Goal: Transaction & Acquisition: Purchase product/service

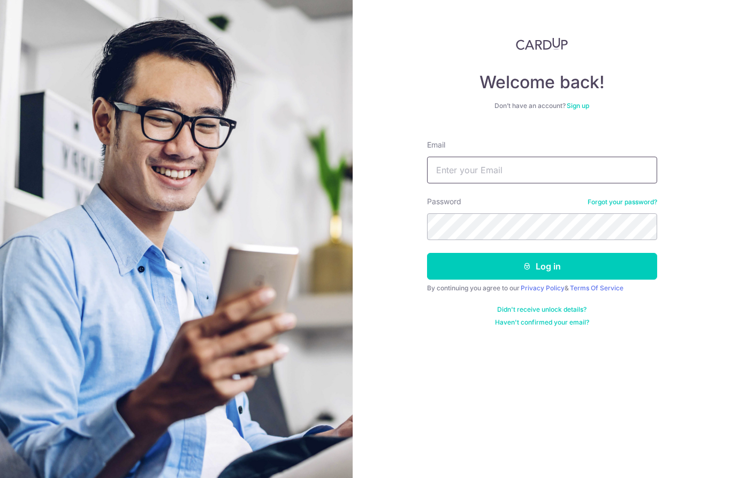
type input "marctz@hotmail.co.uk"
click at [542, 267] on button "Log in" at bounding box center [542, 266] width 230 height 27
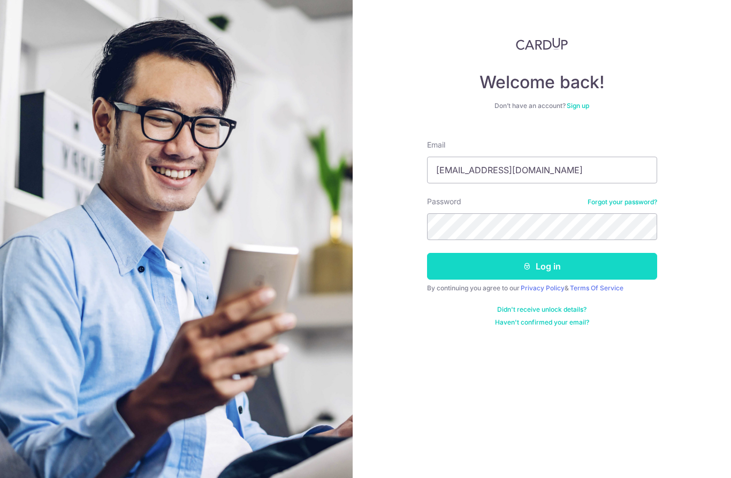
click at [606, 263] on button "Log in" at bounding box center [542, 266] width 230 height 27
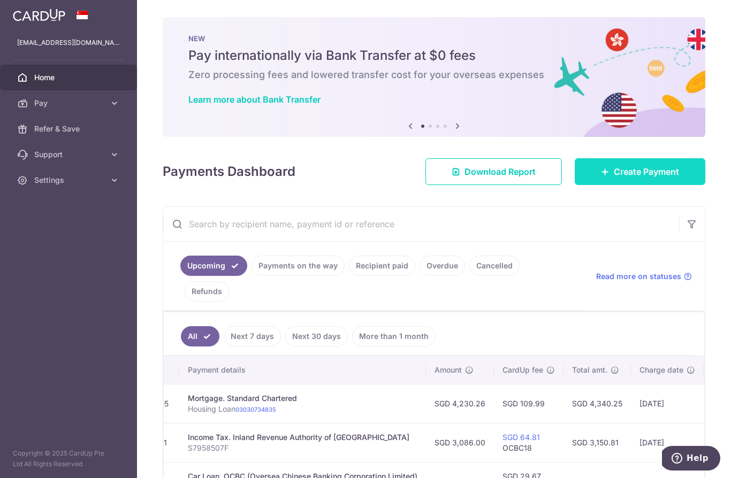
click at [636, 185] on link "Create Payment" at bounding box center [640, 171] width 131 height 27
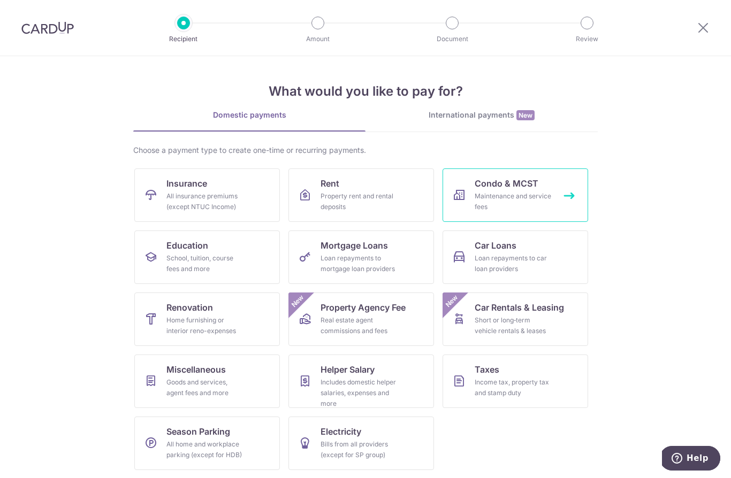
click at [513, 199] on div "Maintenance and service fees" at bounding box center [513, 201] width 77 height 21
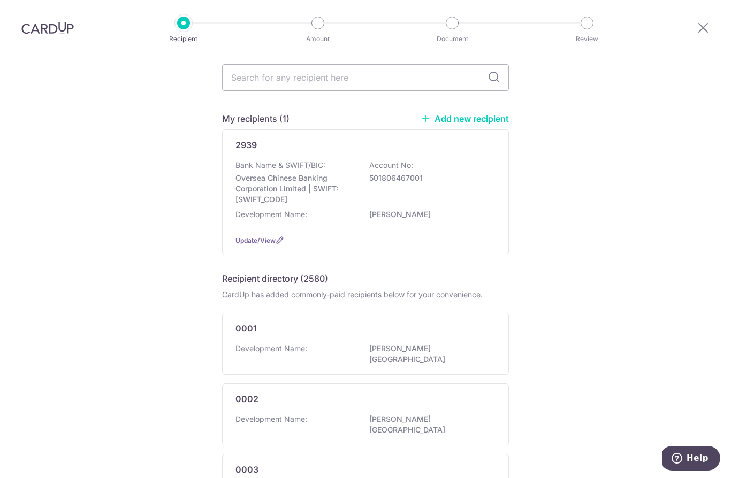
scroll to position [41, 0]
click at [424, 222] on div "Development Name: BELMOND GREEN" at bounding box center [365, 218] width 260 height 17
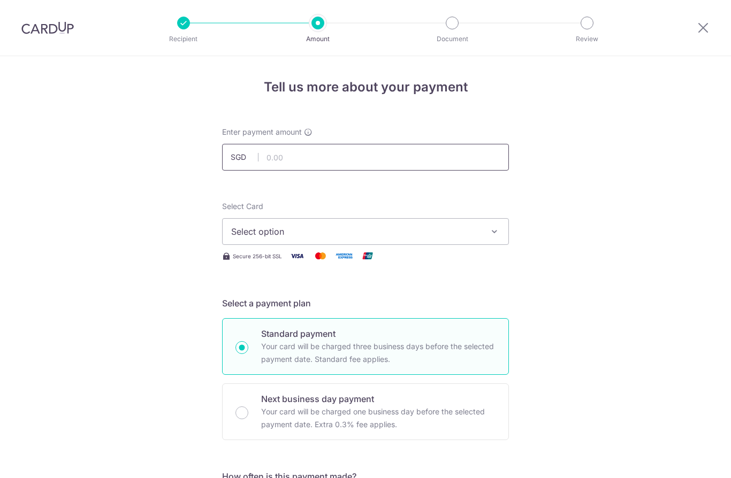
click at [455, 171] on input "text" at bounding box center [365, 157] width 287 height 27
click at [460, 245] on button "Select option" at bounding box center [365, 231] width 287 height 27
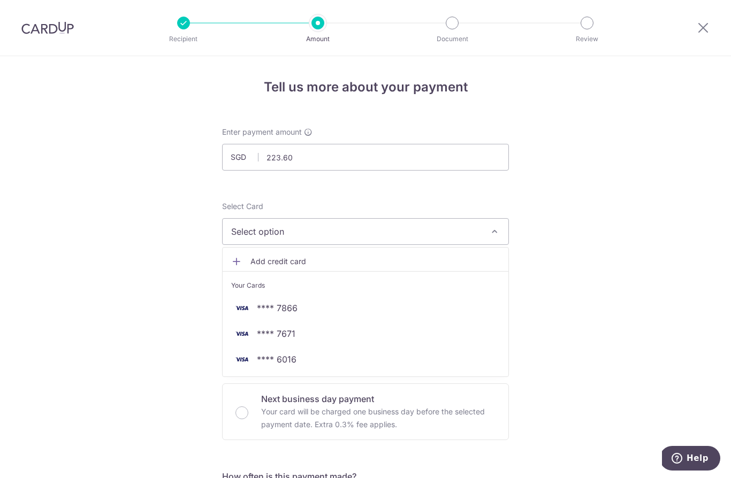
click at [428, 176] on div at bounding box center [365, 239] width 731 height 478
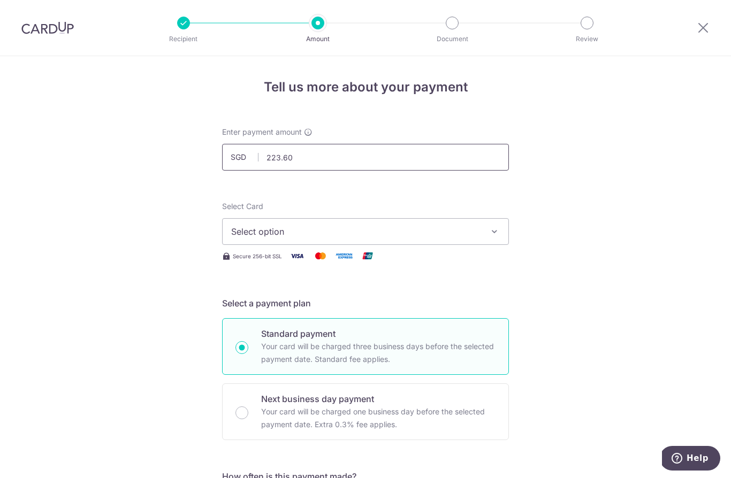
click at [413, 169] on input "223.60" at bounding box center [365, 157] width 287 height 27
type input "2,223.60"
click at [468, 245] on button "Select option" at bounding box center [365, 231] width 287 height 27
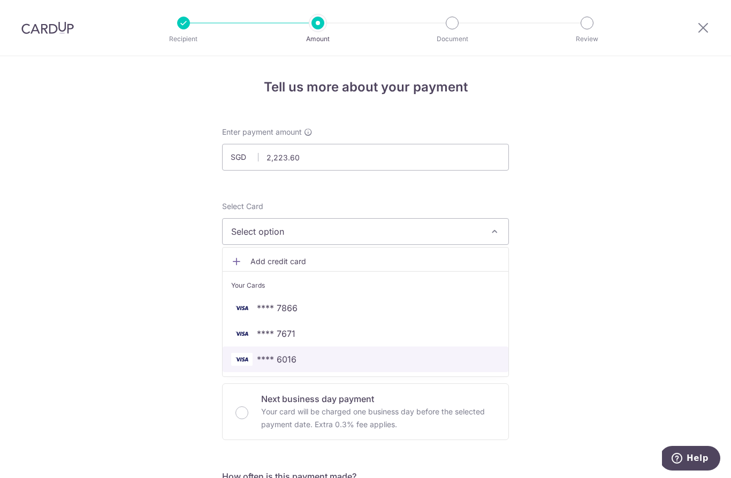
click at [283, 366] on span "**** 6016" at bounding box center [277, 359] width 40 height 13
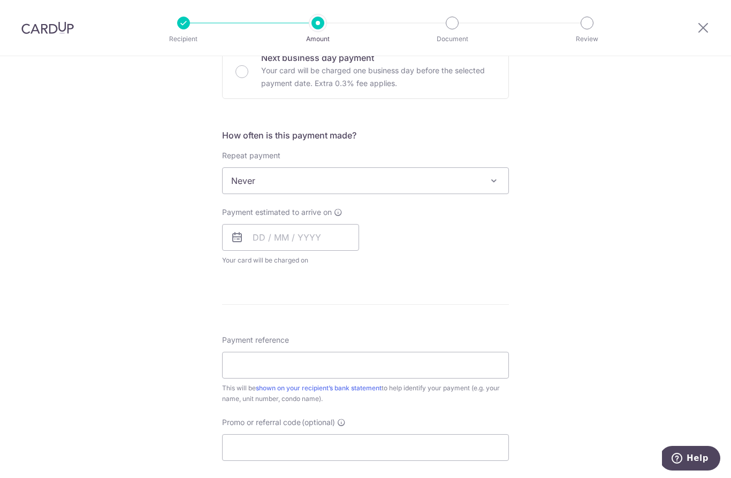
scroll to position [405, 0]
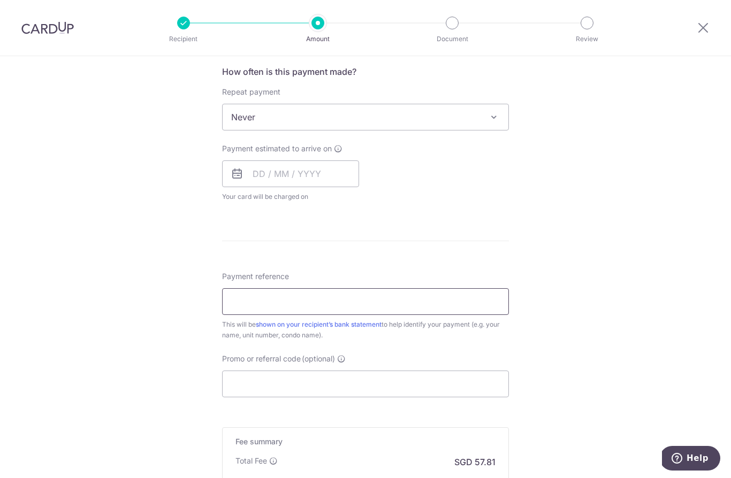
click at [485, 311] on input "Payment reference" at bounding box center [365, 301] width 287 height 27
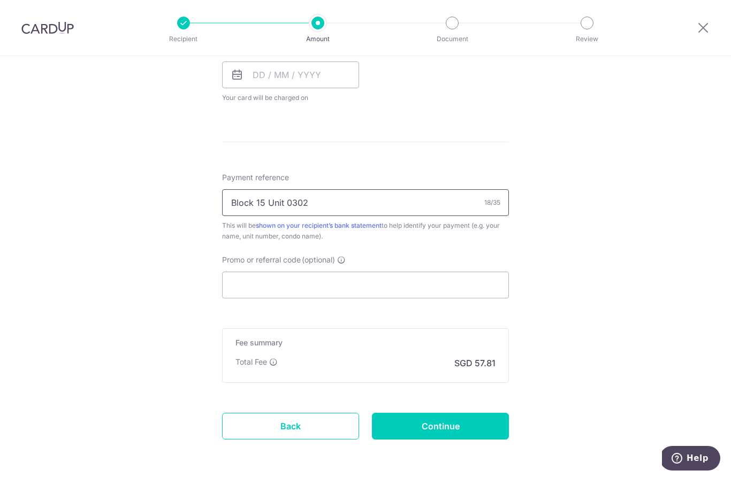
scroll to position [504, 0]
type input "Block 15 Unit 0302"
click at [466, 294] on input "Promo or referral code (optional)" at bounding box center [365, 285] width 287 height 27
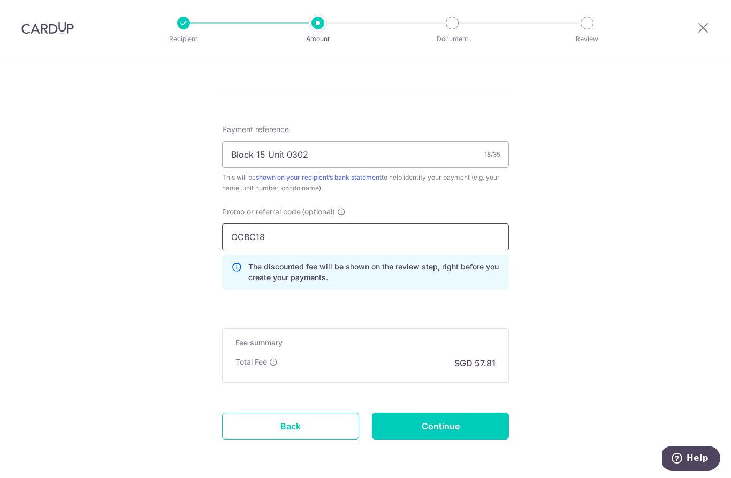
scroll to position [552, 0]
type input "OCBC18"
click at [477, 429] on input "Continue" at bounding box center [440, 427] width 137 height 27
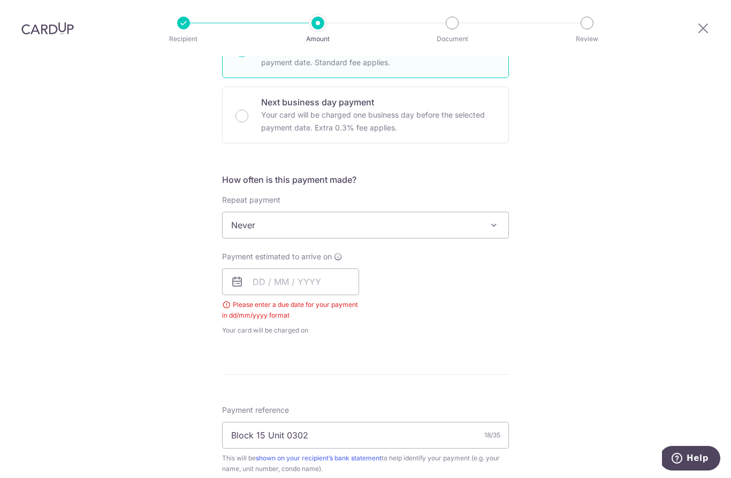
scroll to position [268, 0]
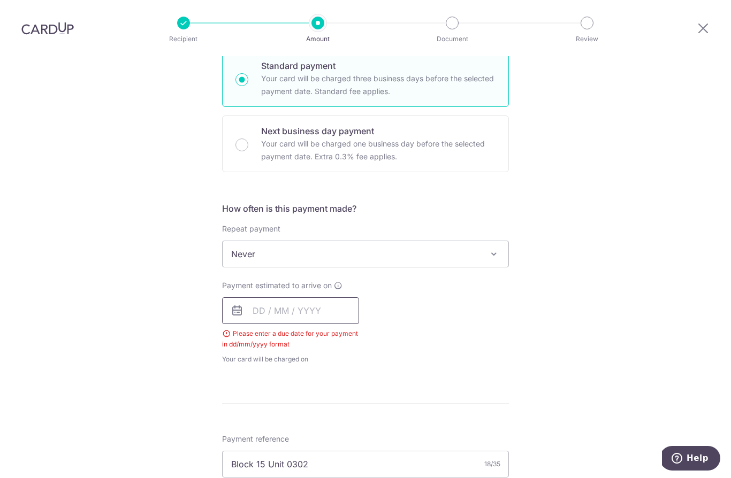
click at [259, 298] on input "text" at bounding box center [290, 311] width 137 height 27
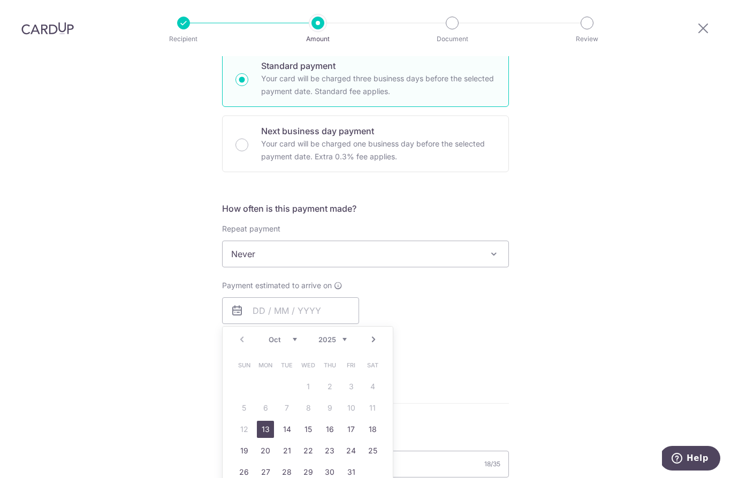
click at [269, 421] on link "13" at bounding box center [265, 429] width 17 height 17
type input "[DATE]"
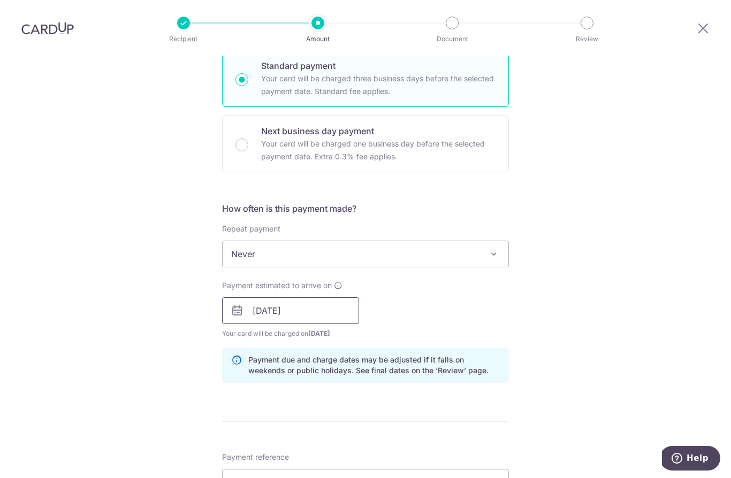
click at [258, 298] on input "[DATE]" at bounding box center [290, 311] width 137 height 27
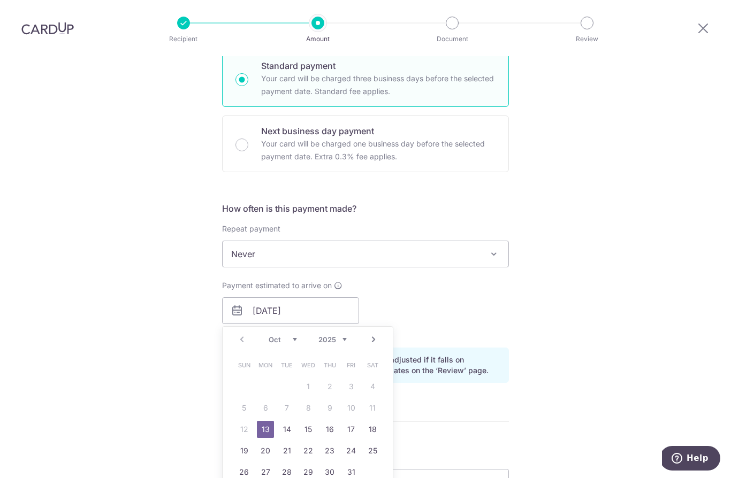
click at [263, 421] on link "13" at bounding box center [265, 429] width 17 height 17
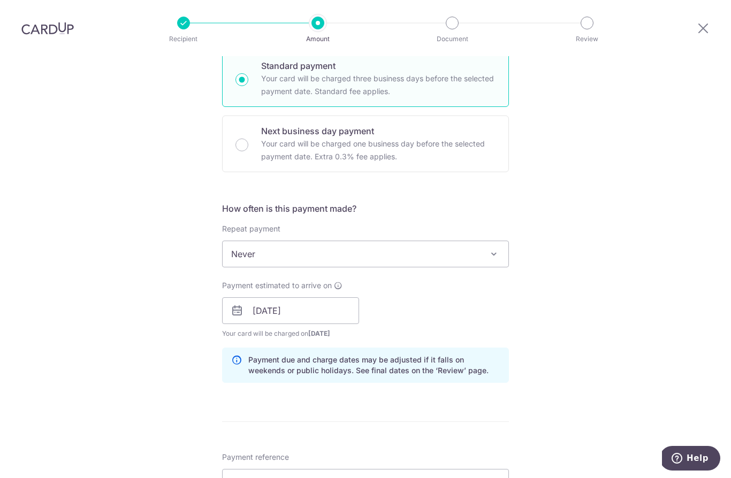
click at [695, 346] on div "Tell us more about your payment Enter payment amount SGD 2,223.60 2223.60 Selec…" at bounding box center [365, 318] width 731 height 1060
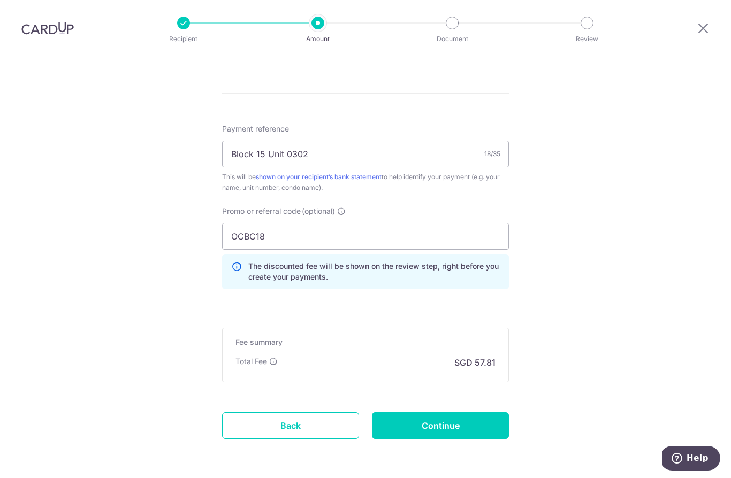
scroll to position [596, 0]
click at [474, 414] on input "Continue" at bounding box center [440, 427] width 137 height 27
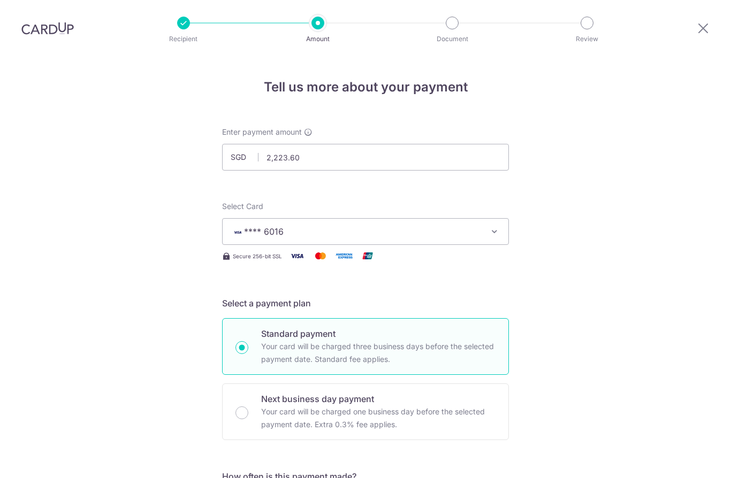
scroll to position [611, 0]
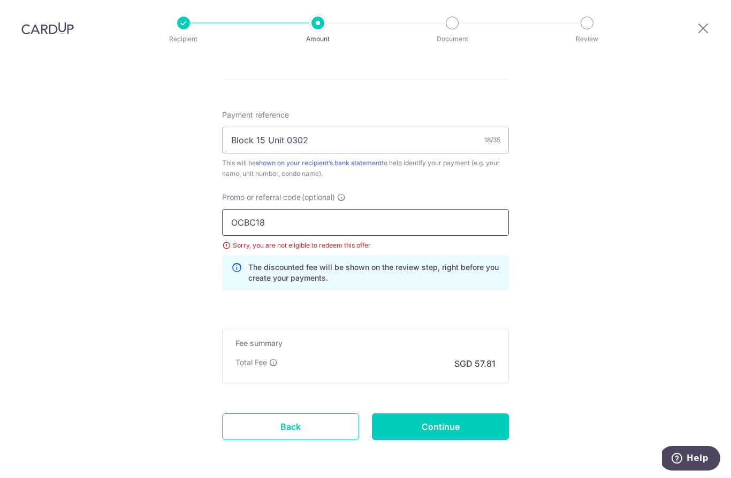
click at [469, 209] on input "OCBC18" at bounding box center [365, 222] width 287 height 27
type input "OCBC195"
click at [453, 414] on input "Continue" at bounding box center [440, 427] width 137 height 27
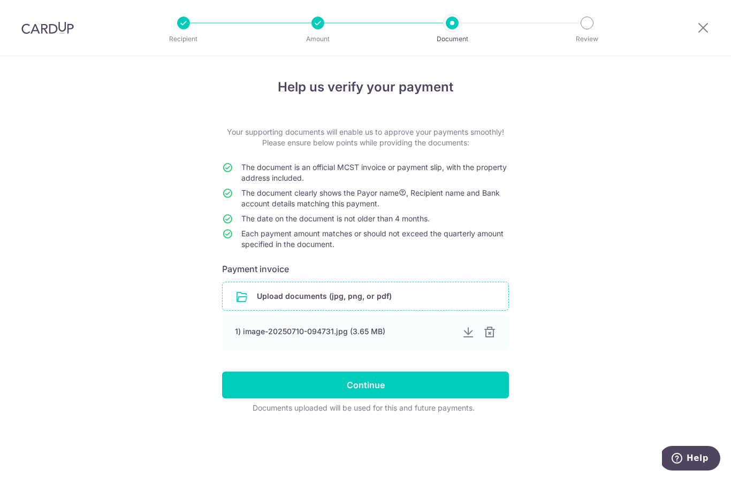
click at [296, 299] on input "file" at bounding box center [366, 297] width 286 height 28
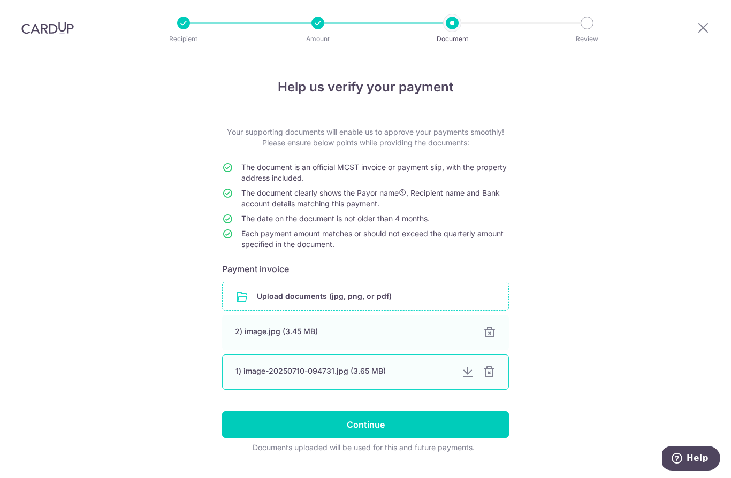
click at [487, 379] on div at bounding box center [489, 372] width 13 height 13
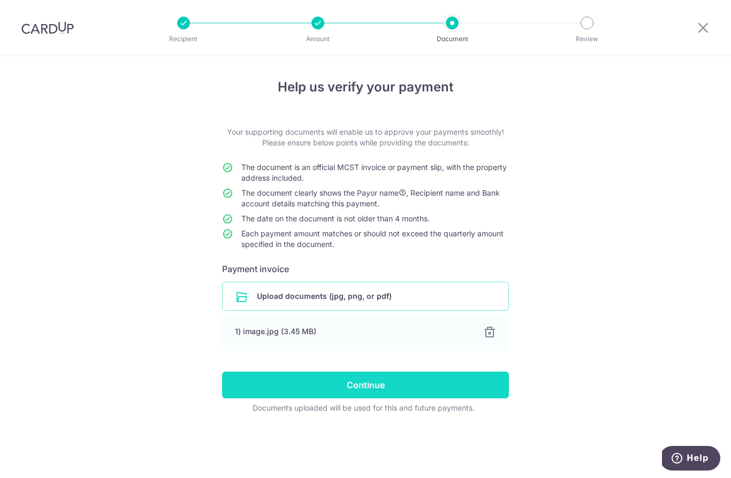
click at [422, 396] on input "Continue" at bounding box center [365, 385] width 287 height 27
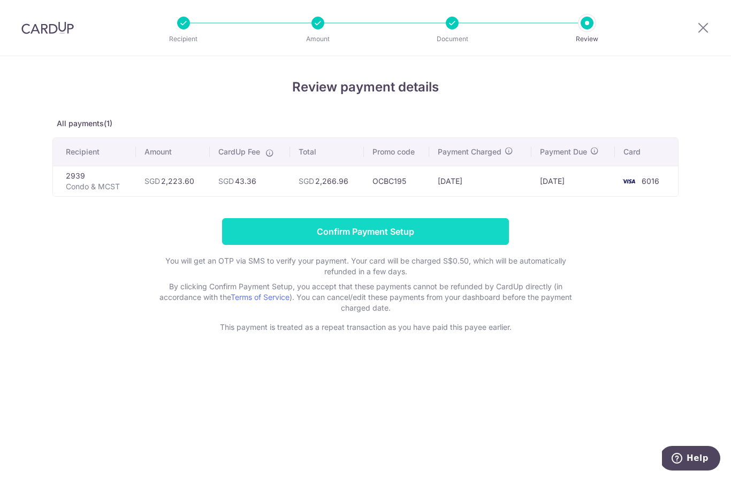
click at [423, 235] on input "Confirm Payment Setup" at bounding box center [365, 231] width 287 height 27
